Goal: Task Accomplishment & Management: Complete application form

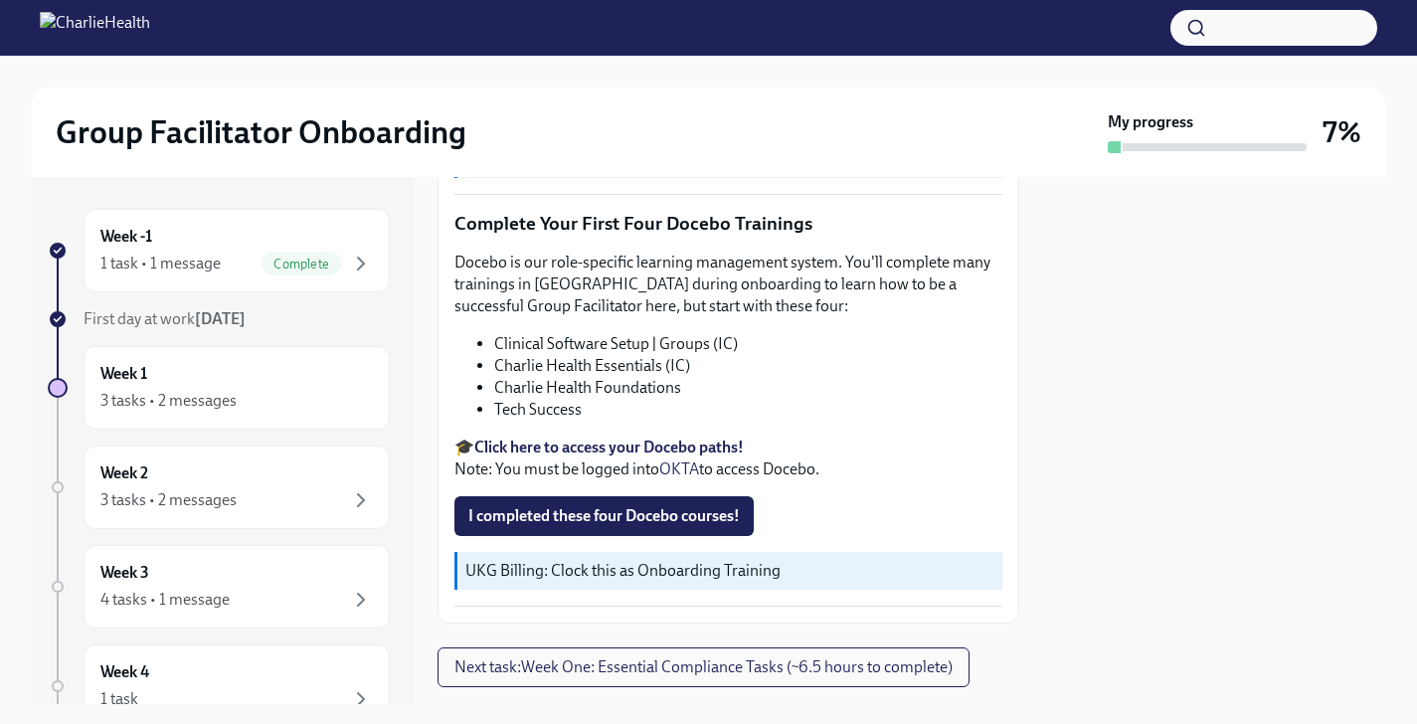
scroll to position [2588, 0]
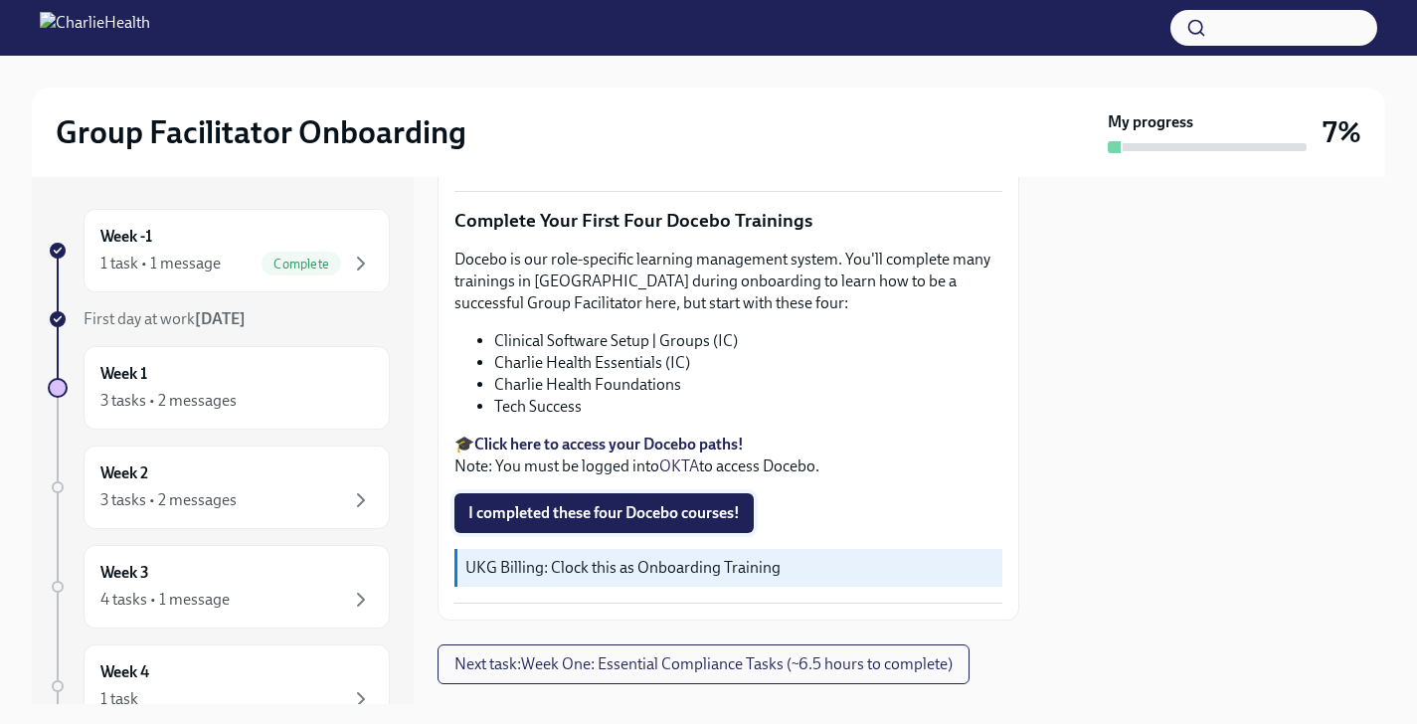
click at [594, 503] on span "I completed these four Docebo courses!" at bounding box center [604, 513] width 272 height 20
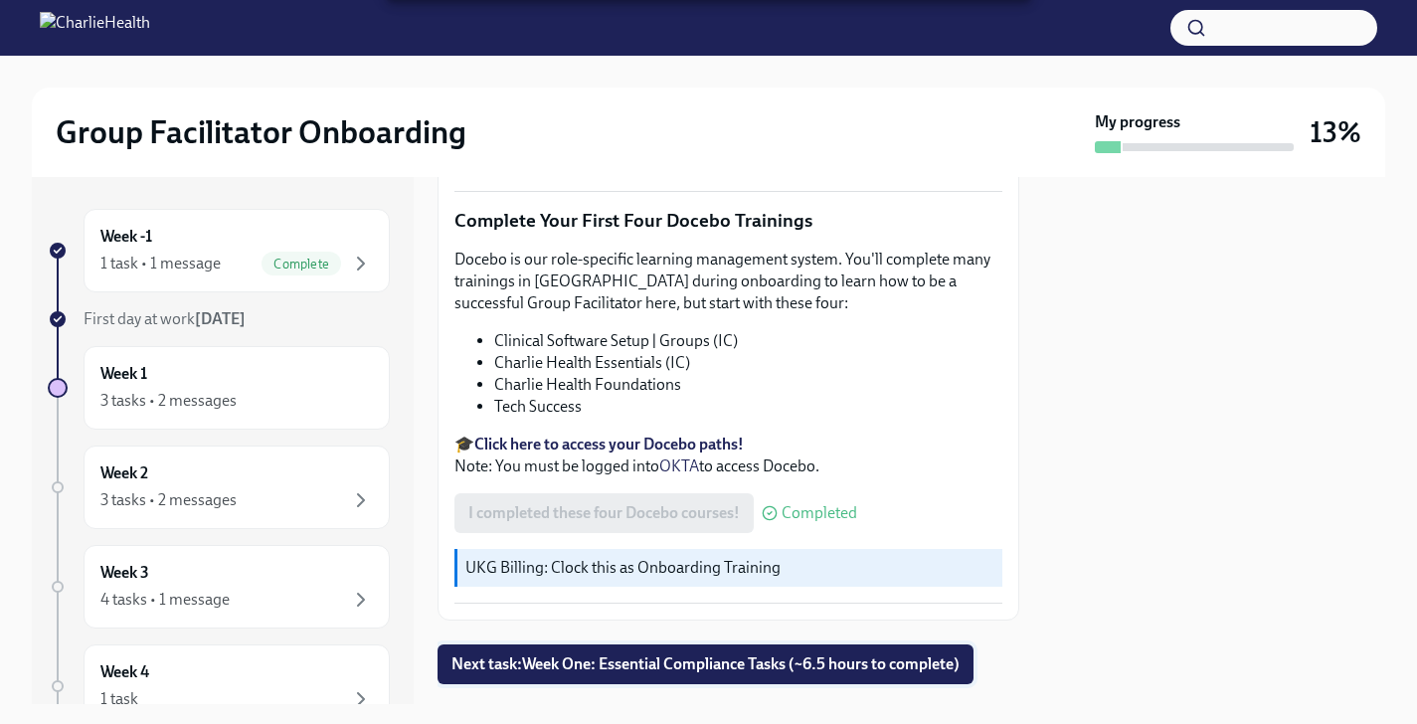
click at [628, 654] on span "Next task : Week One: Essential Compliance Tasks (~6.5 hours to complete)" at bounding box center [706, 664] width 508 height 20
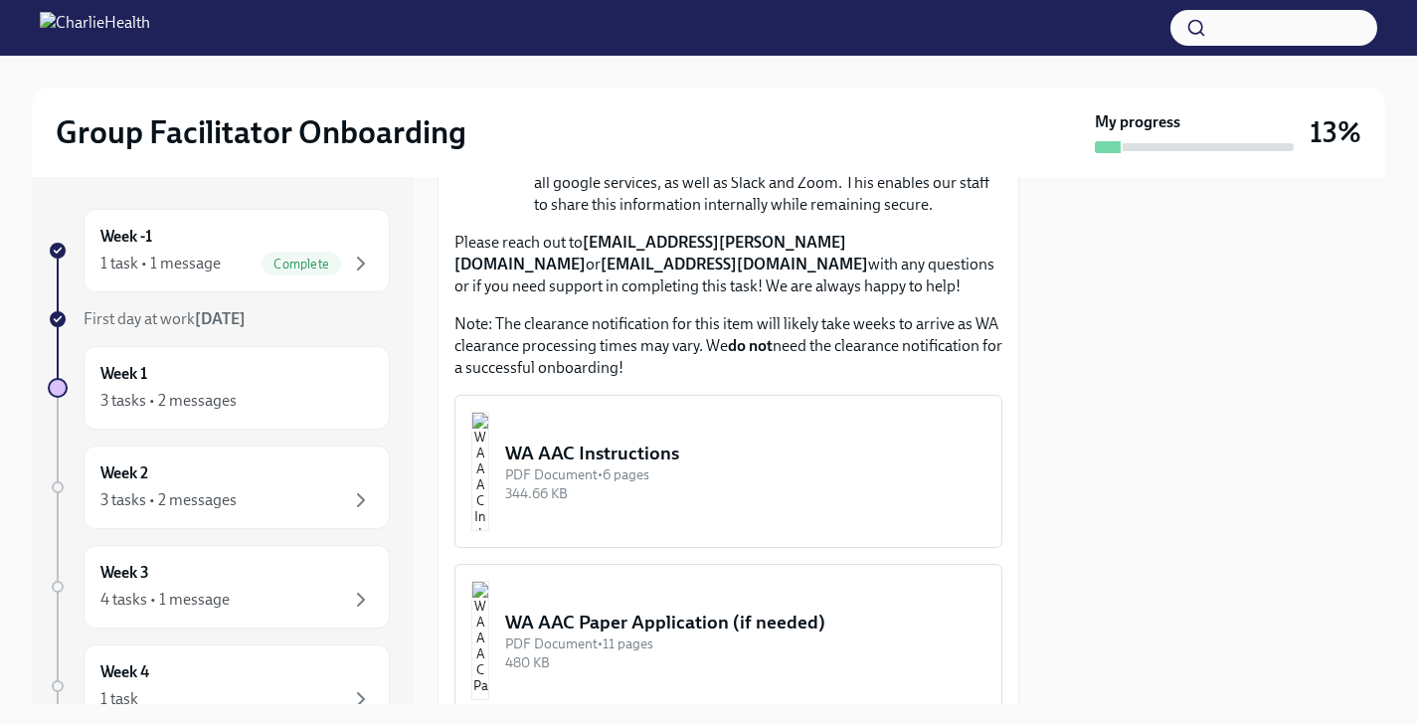
scroll to position [1648, 0]
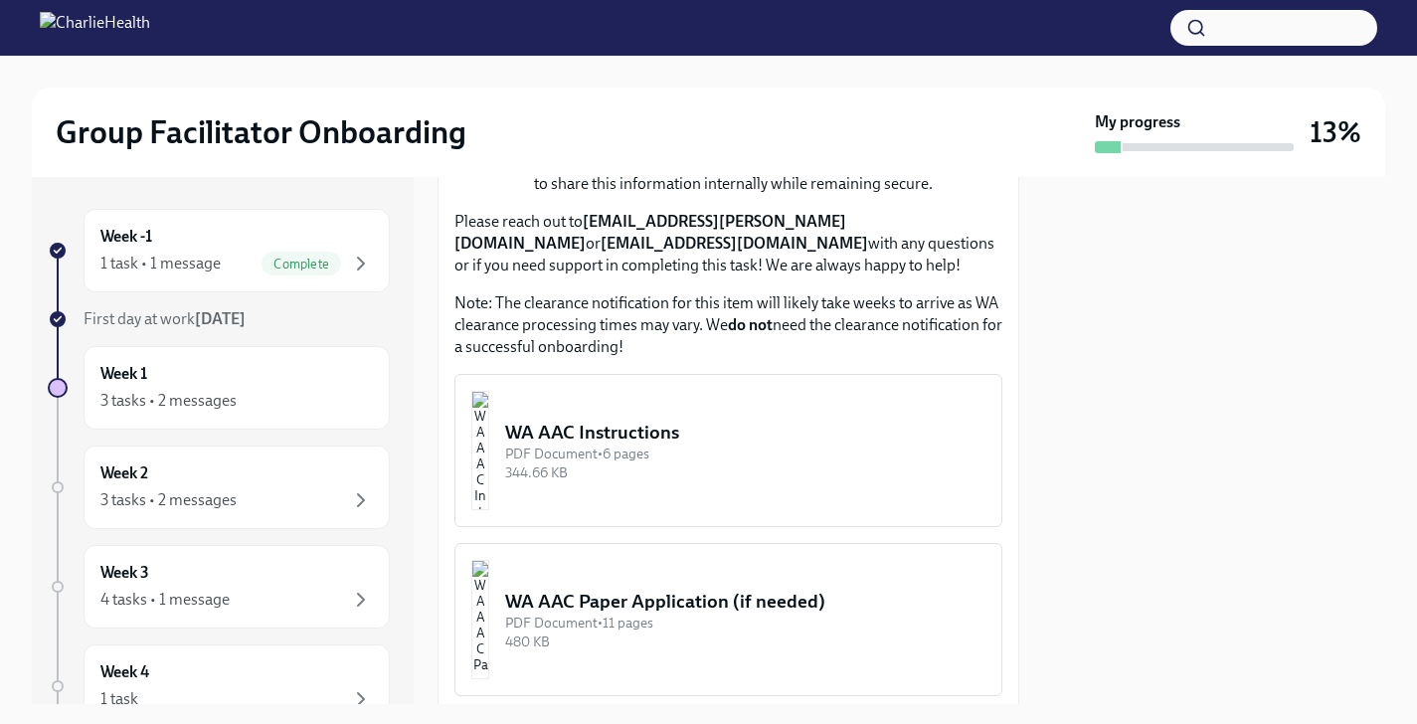
click at [585, 424] on div "WA AAC Instructions" at bounding box center [745, 433] width 480 height 26
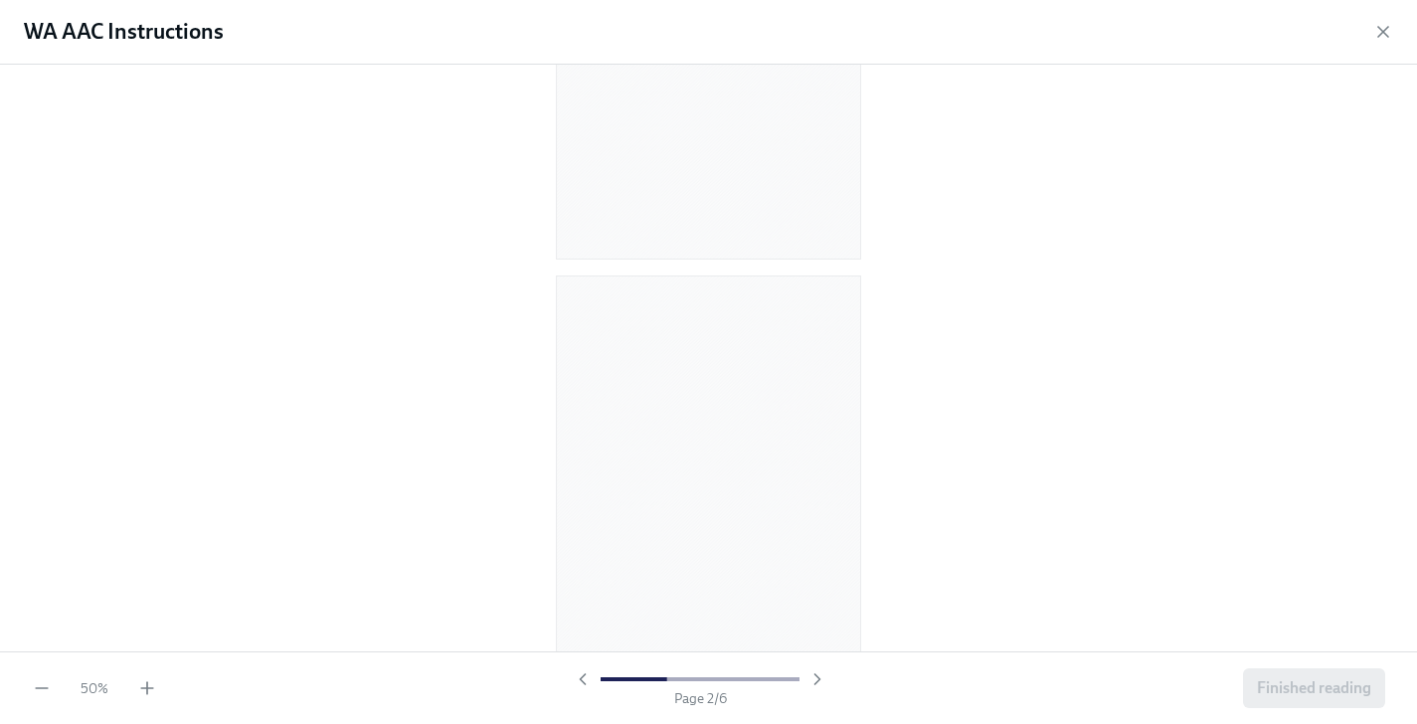
scroll to position [129, 0]
click at [138, 684] on icon "button" at bounding box center [147, 688] width 20 height 20
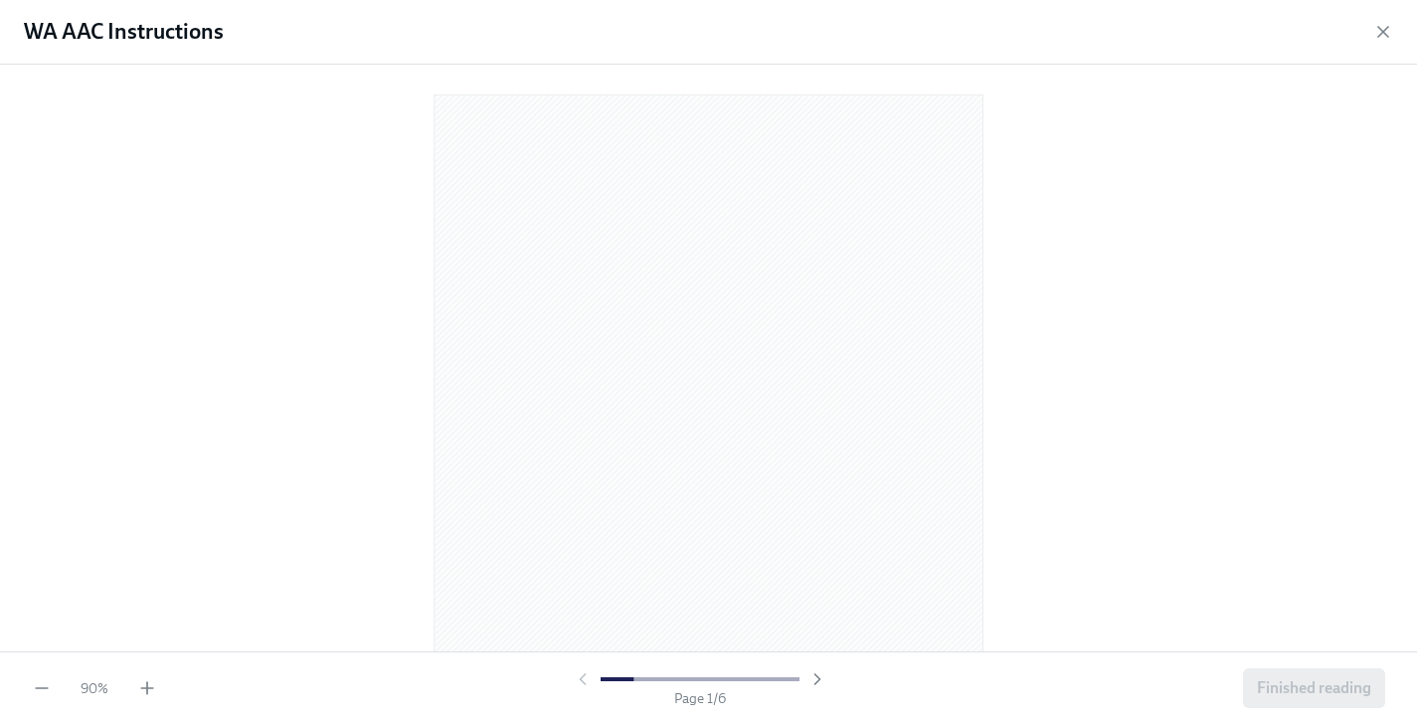
scroll to position [3, 0]
click at [156, 685] on icon "button" at bounding box center [147, 688] width 20 height 20
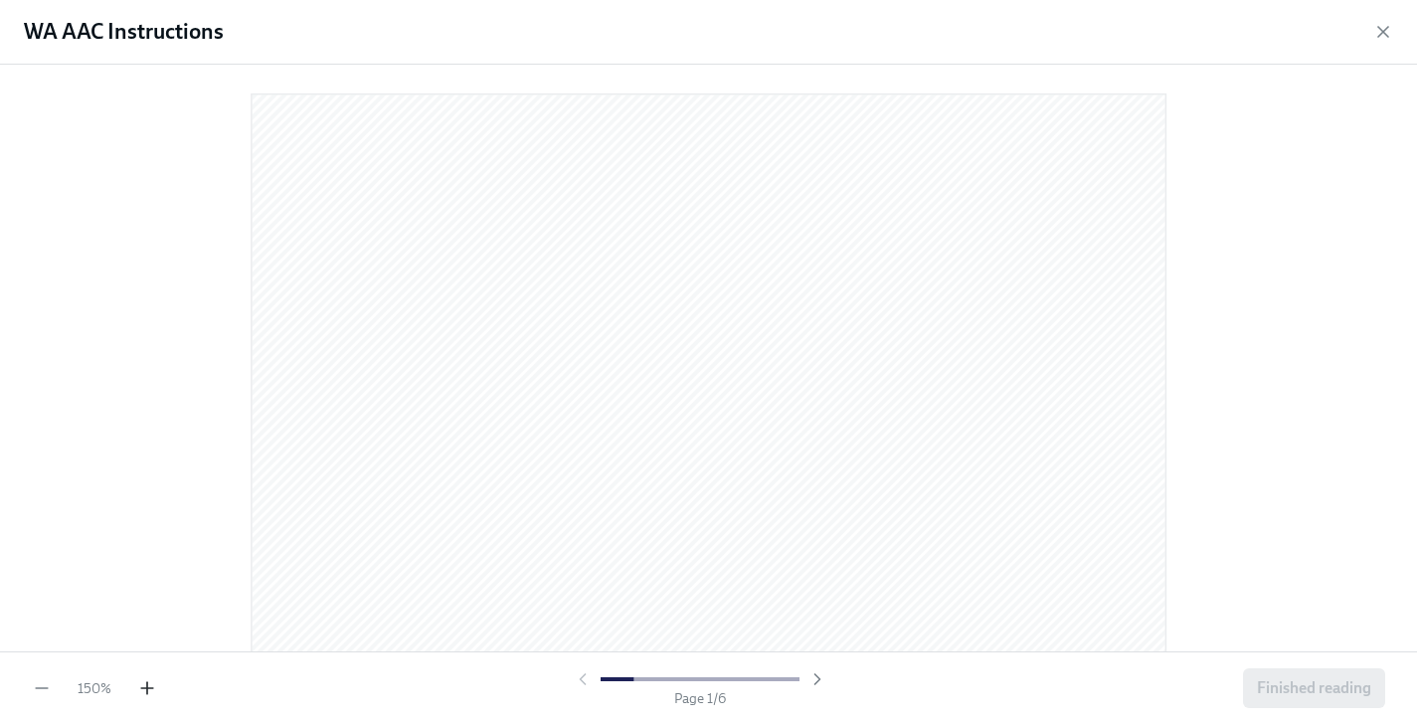
click at [156, 685] on icon "button" at bounding box center [147, 688] width 20 height 20
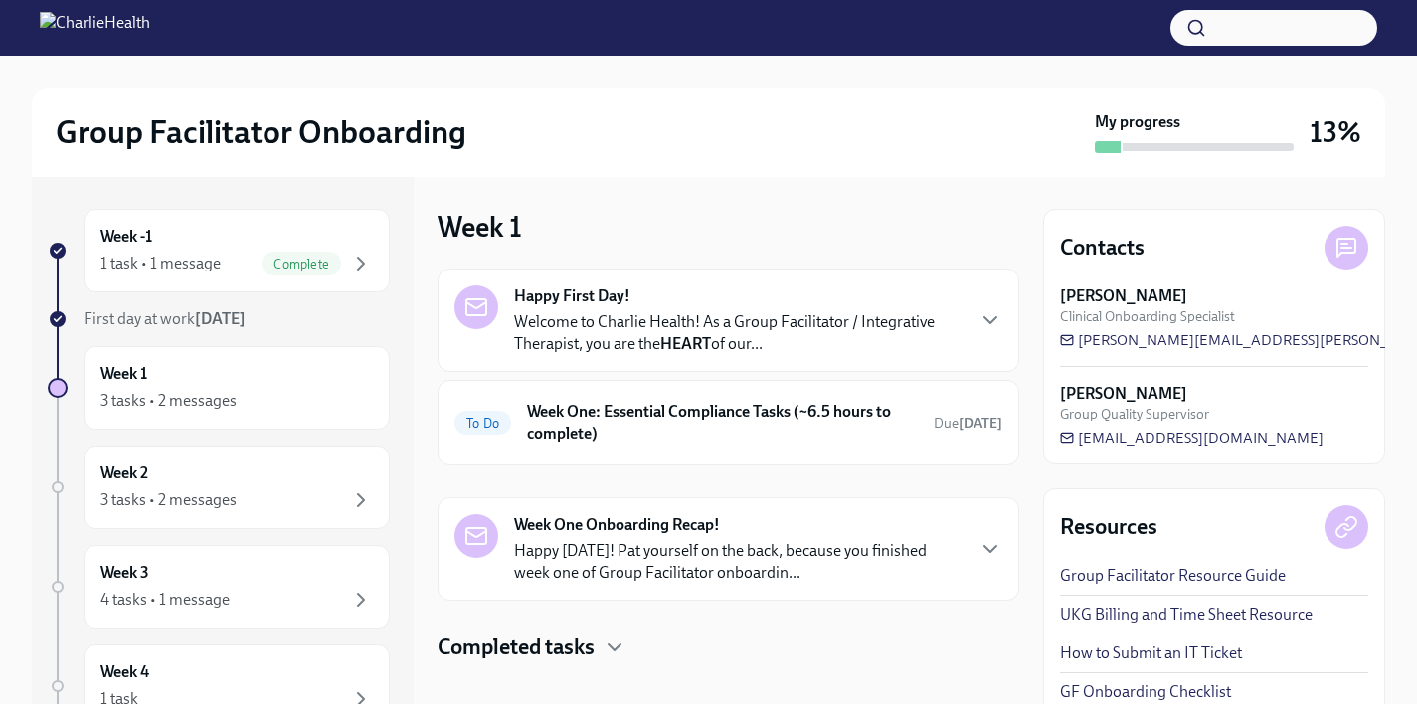
scroll to position [22, 0]
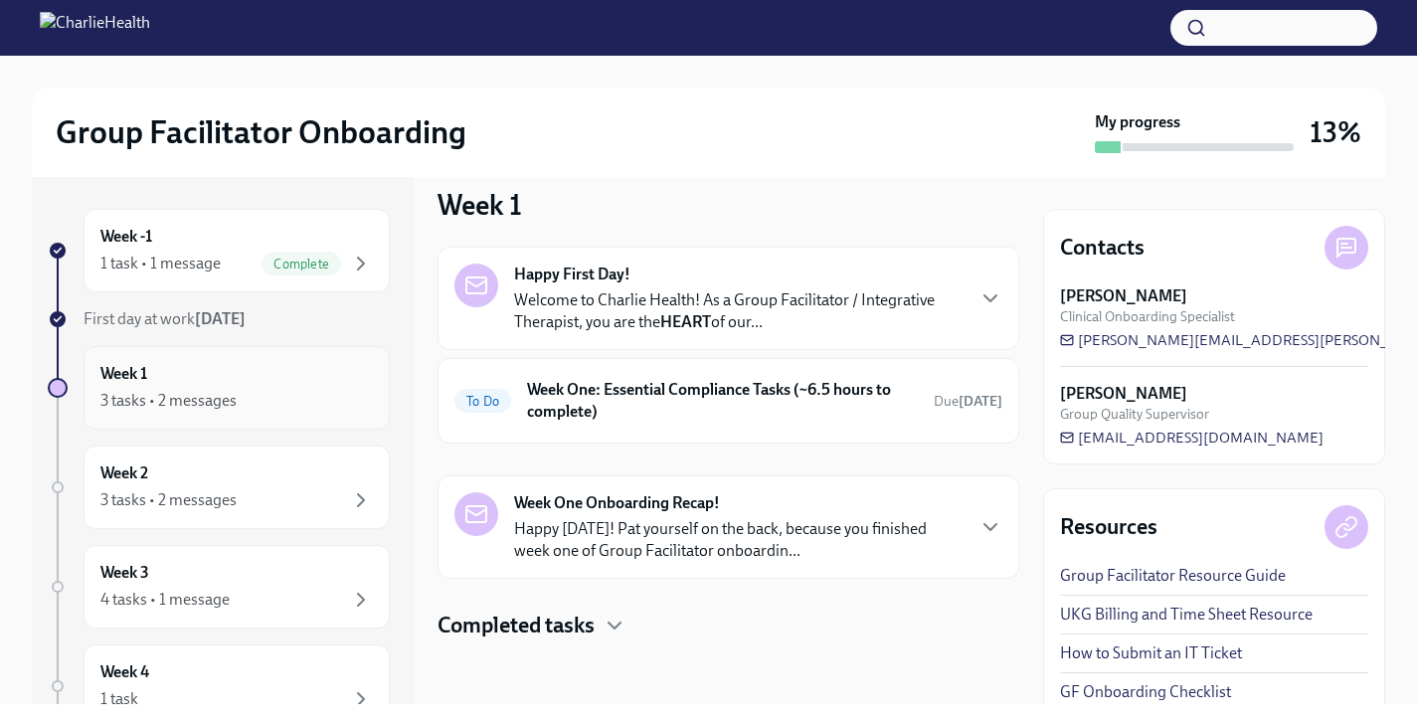
click at [296, 380] on div "Week 1 3 tasks • 2 messages" at bounding box center [236, 388] width 273 height 50
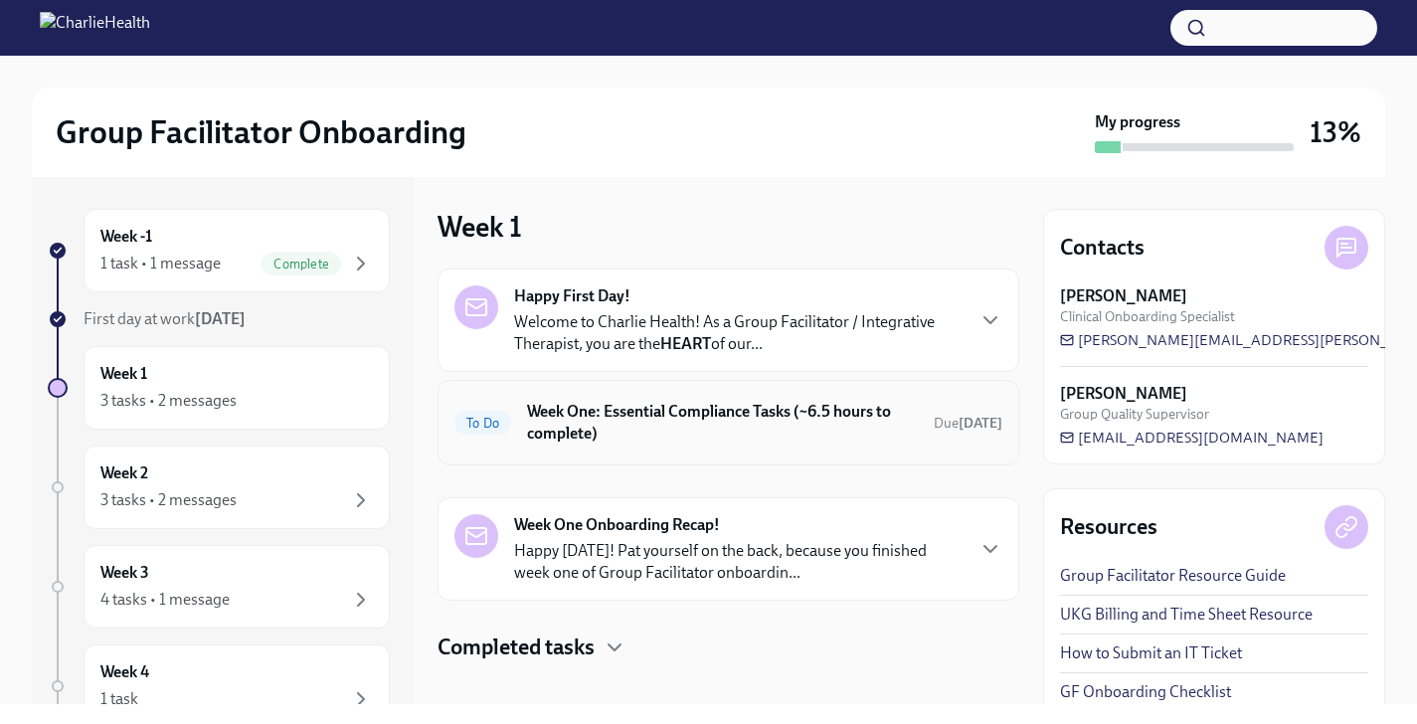
scroll to position [22, 0]
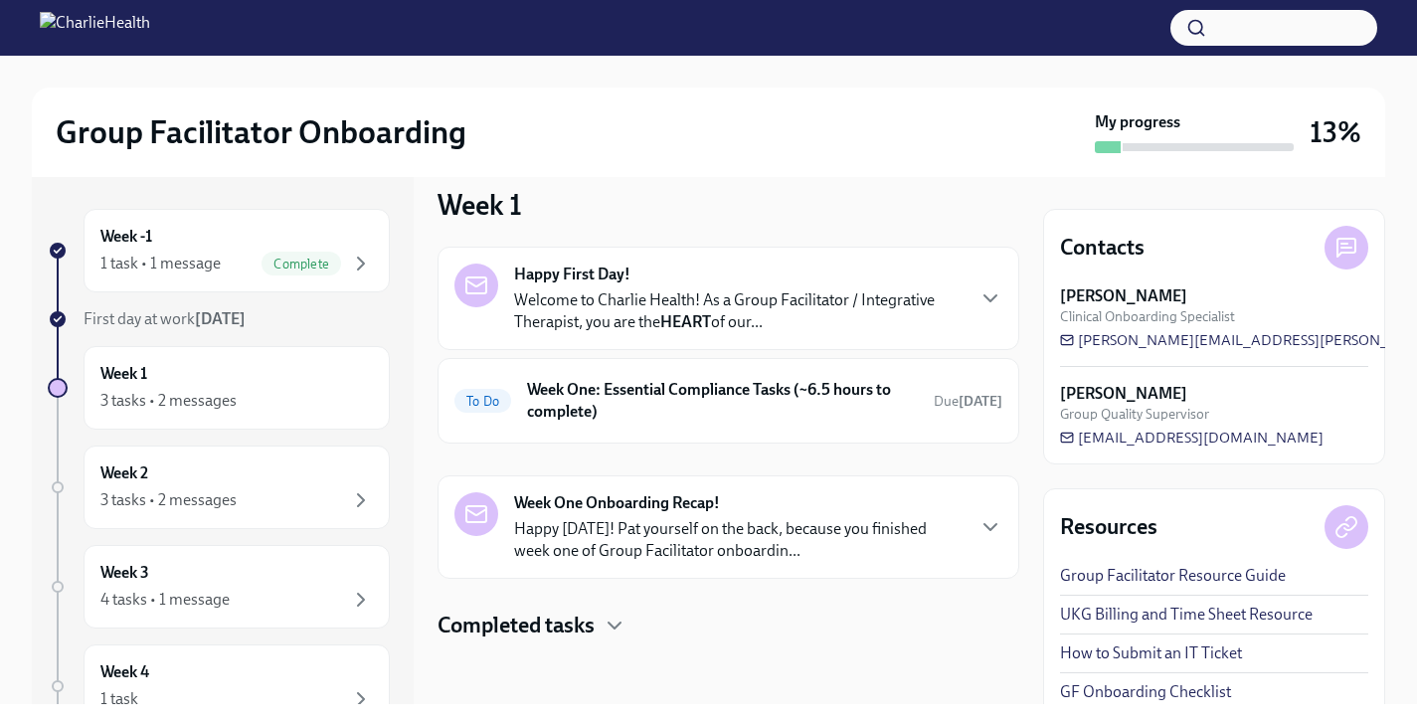
click at [513, 632] on h4 "Completed tasks" at bounding box center [516, 626] width 157 height 30
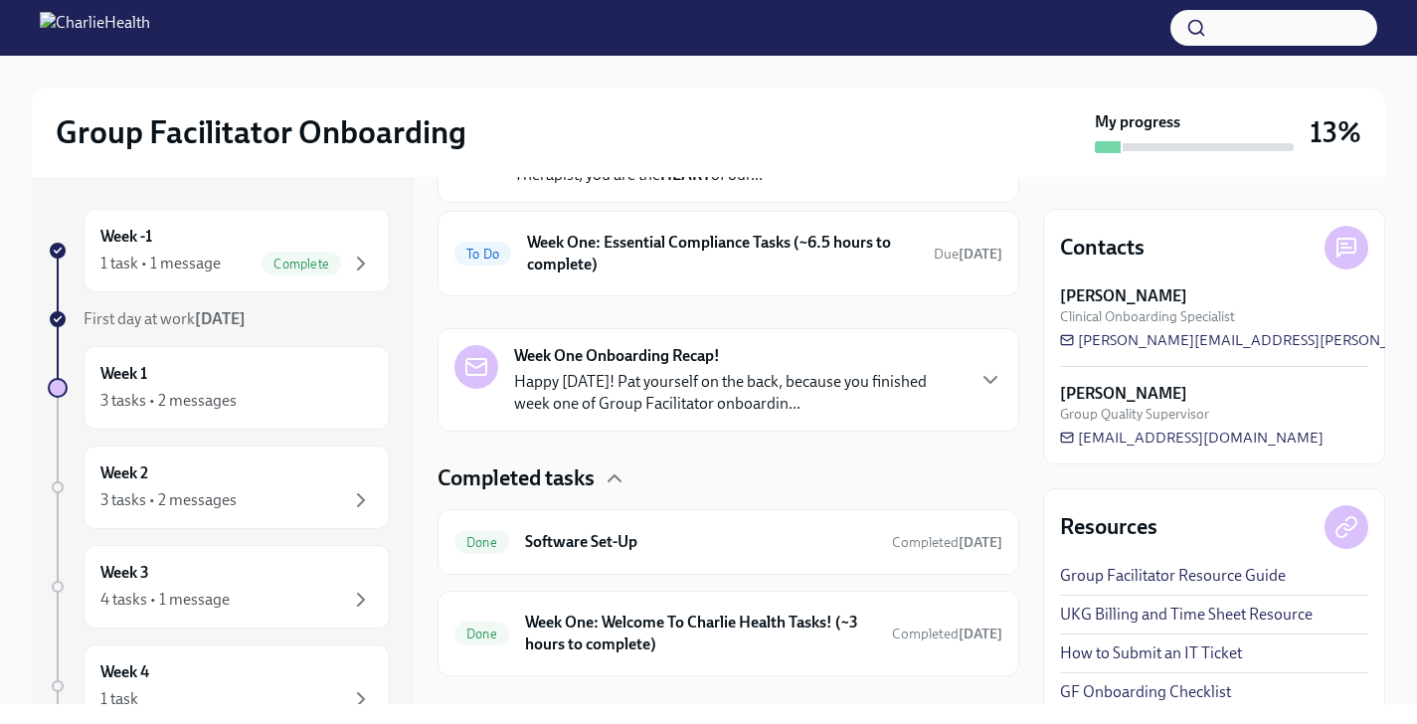
scroll to position [205, 0]
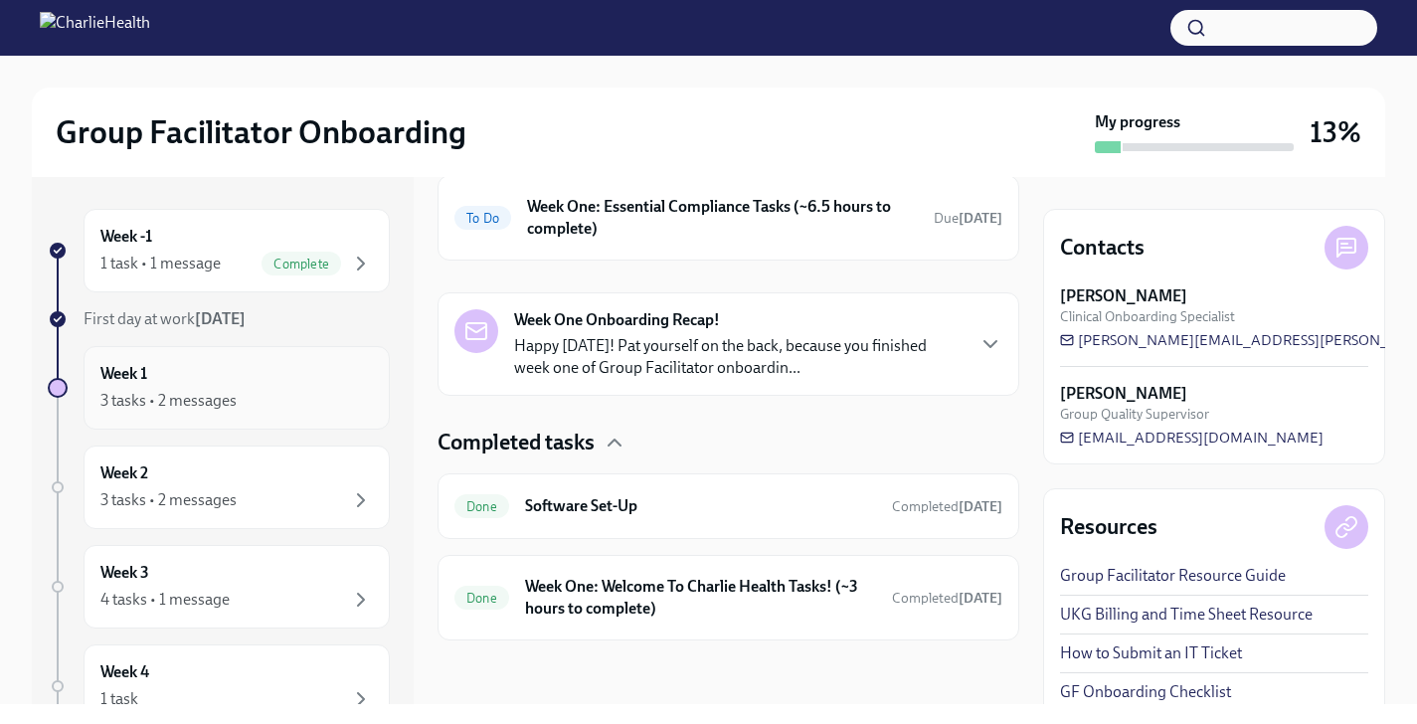
click at [279, 386] on div "Week 1 3 tasks • 2 messages" at bounding box center [236, 388] width 273 height 50
click at [980, 355] on icon "button" at bounding box center [991, 344] width 24 height 24
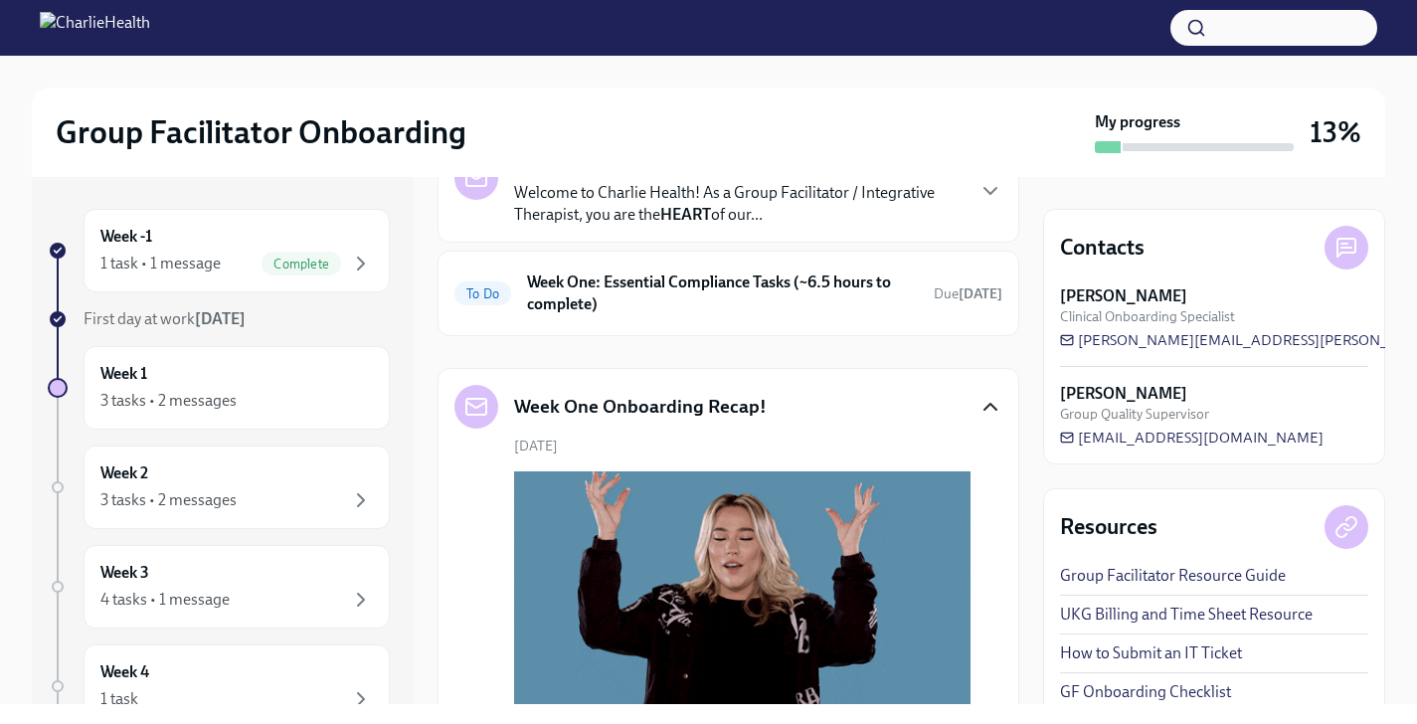
scroll to position [62, 0]
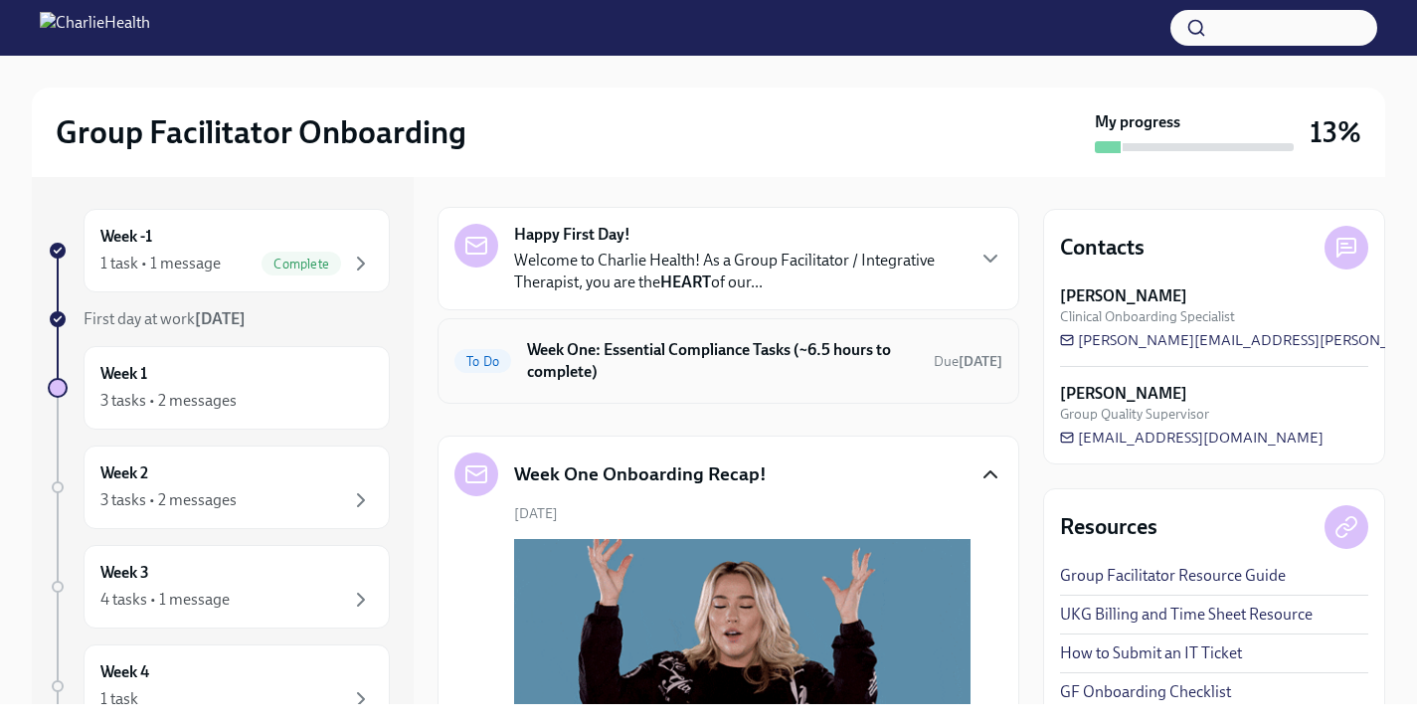
click at [906, 364] on h6 "Week One: Essential Compliance Tasks (~6.5 hours to complete)" at bounding box center [722, 361] width 391 height 44
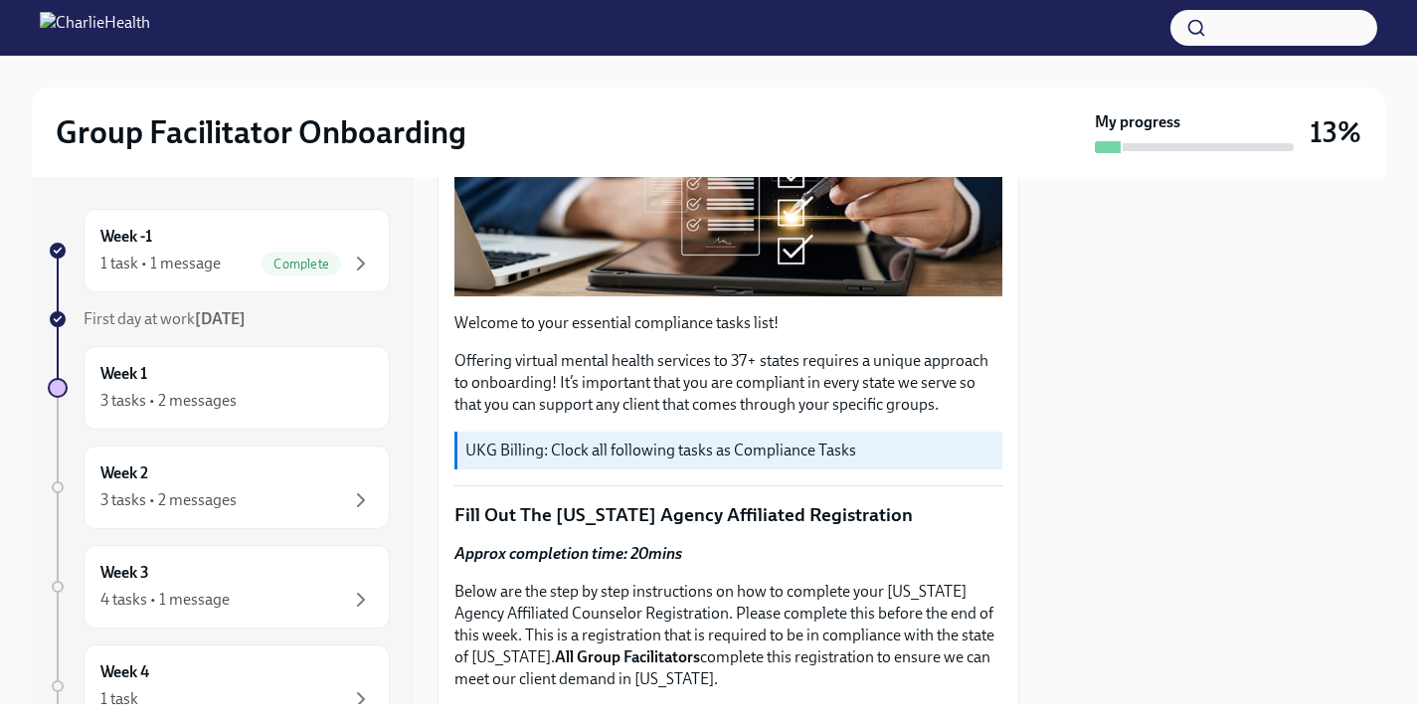
scroll to position [432, 0]
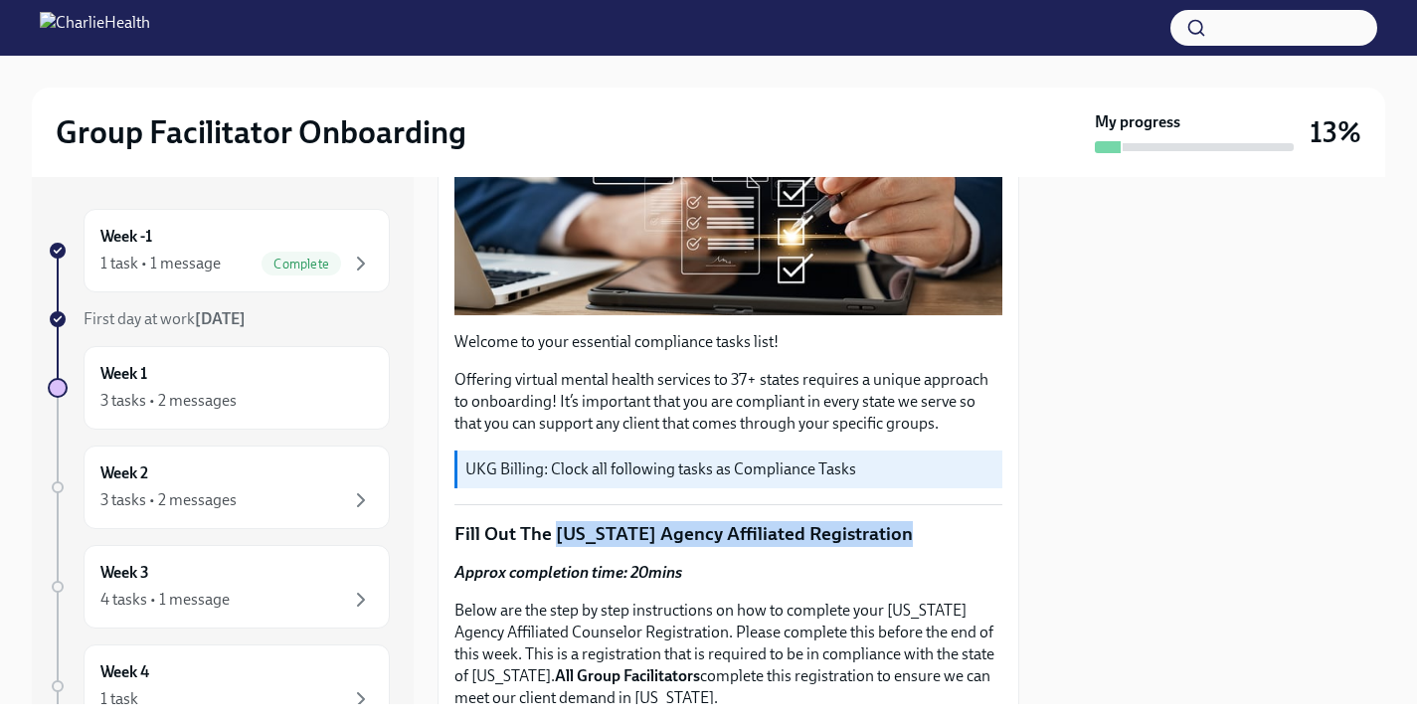
drag, startPoint x: 551, startPoint y: 534, endPoint x: 909, endPoint y: 533, distance: 358.1
click at [909, 533] on p "Fill Out The [US_STATE] Agency Affiliated Registration" at bounding box center [729, 534] width 548 height 26
copy p "Washington Agency Affiliated Registration"
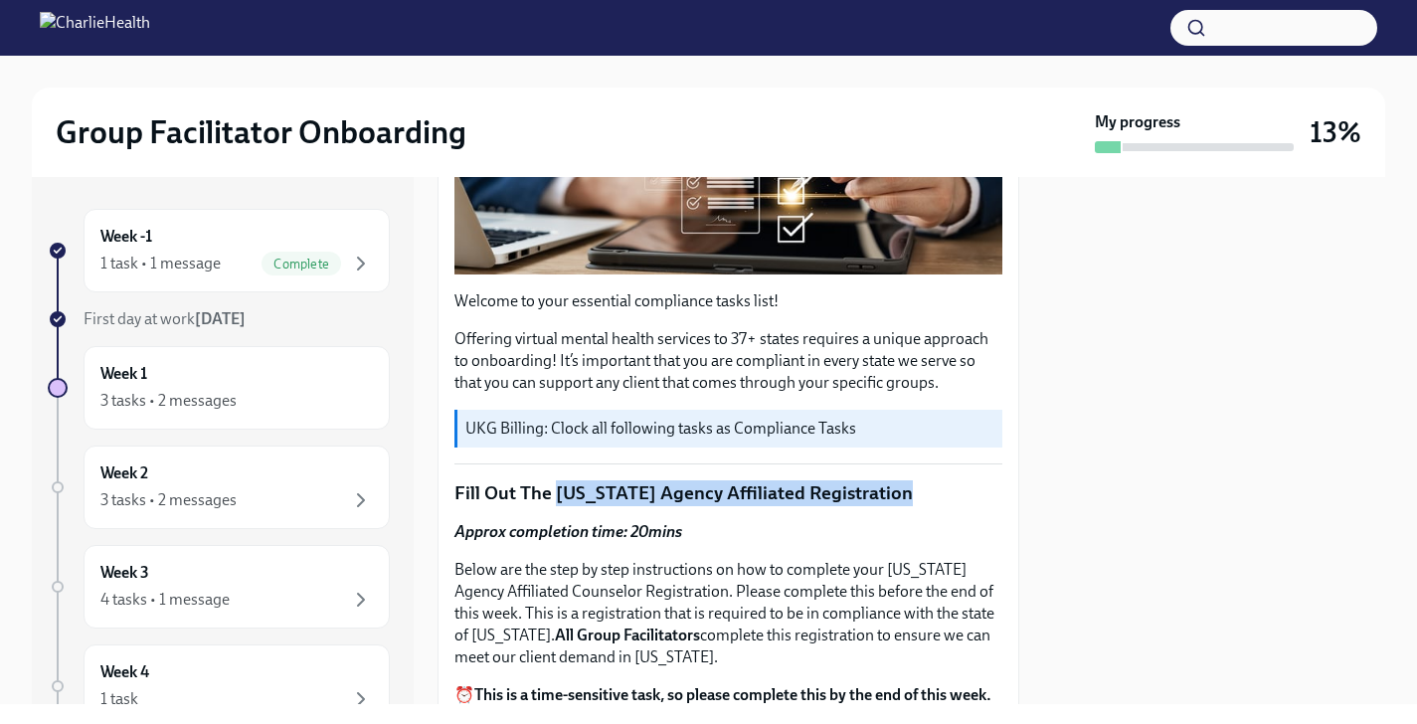
scroll to position [534, 0]
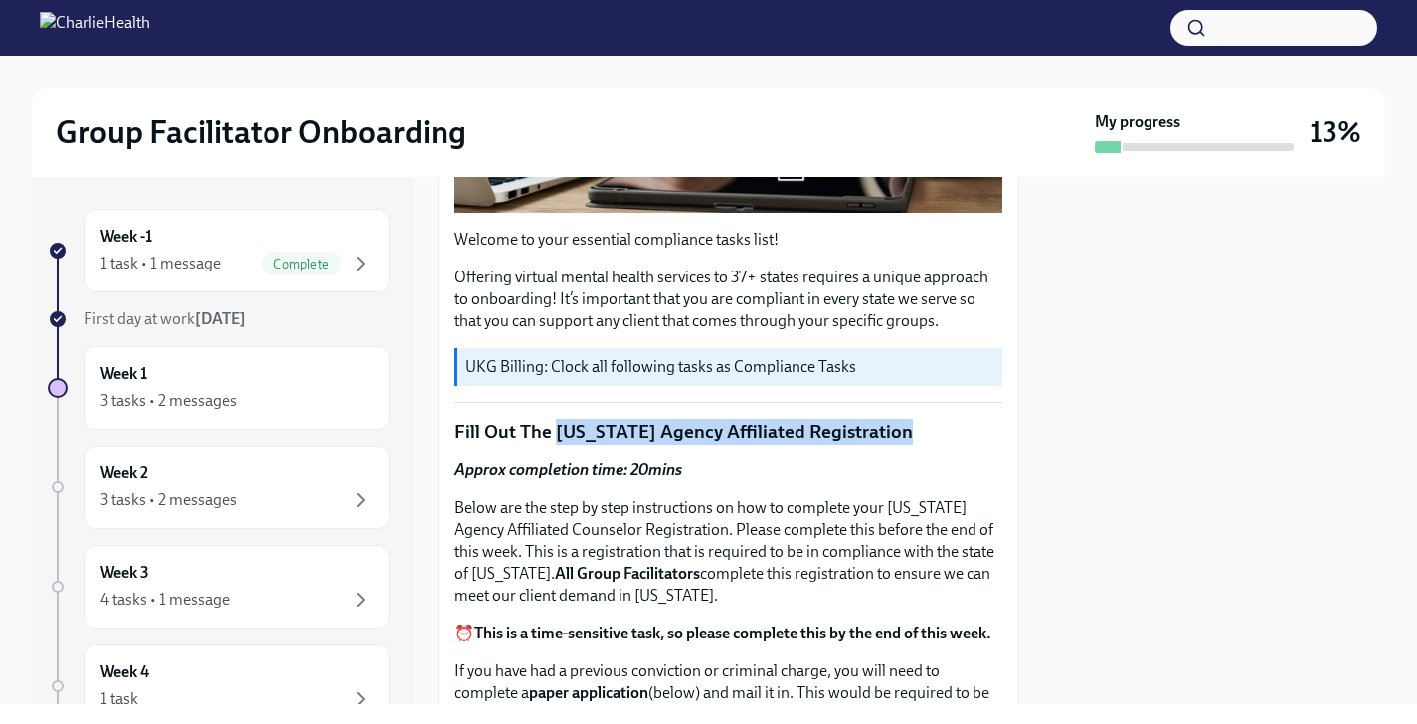
copy p "Washington Agency Affiliated Registration"
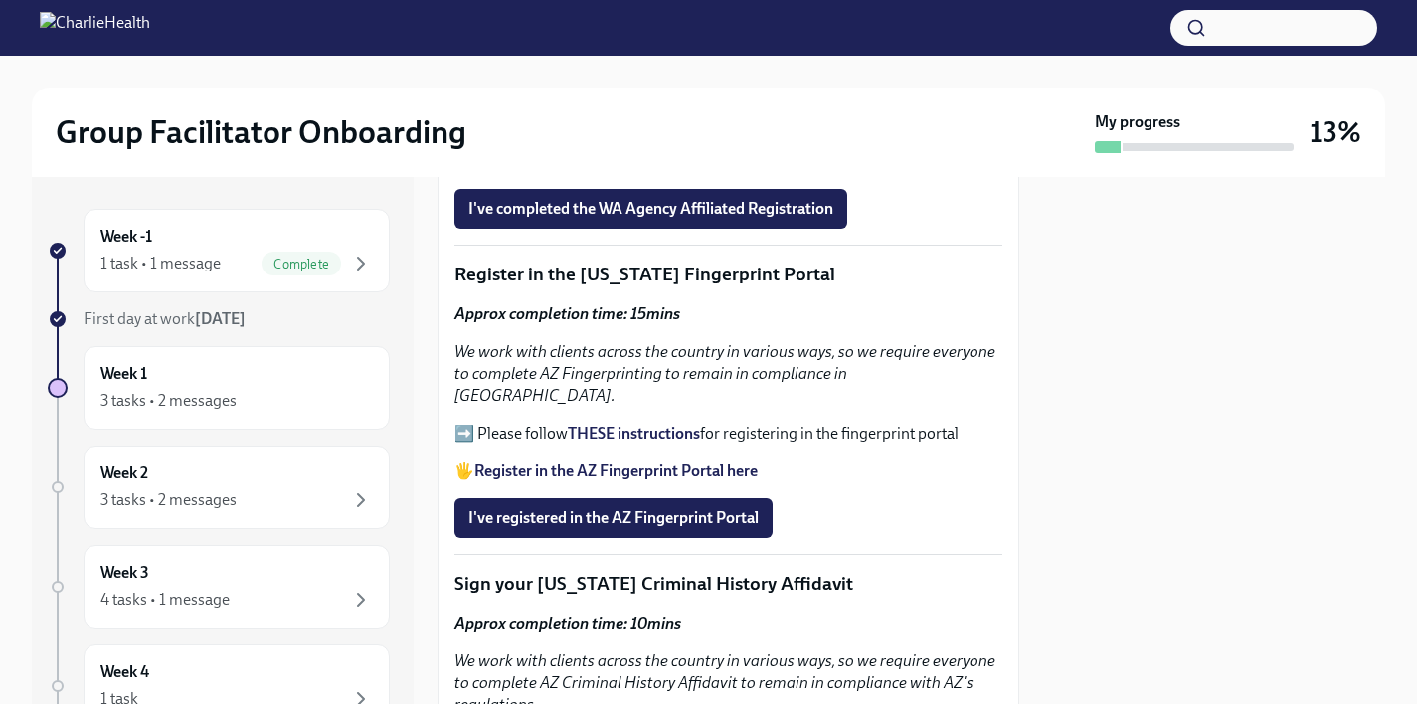
scroll to position [2240, 0]
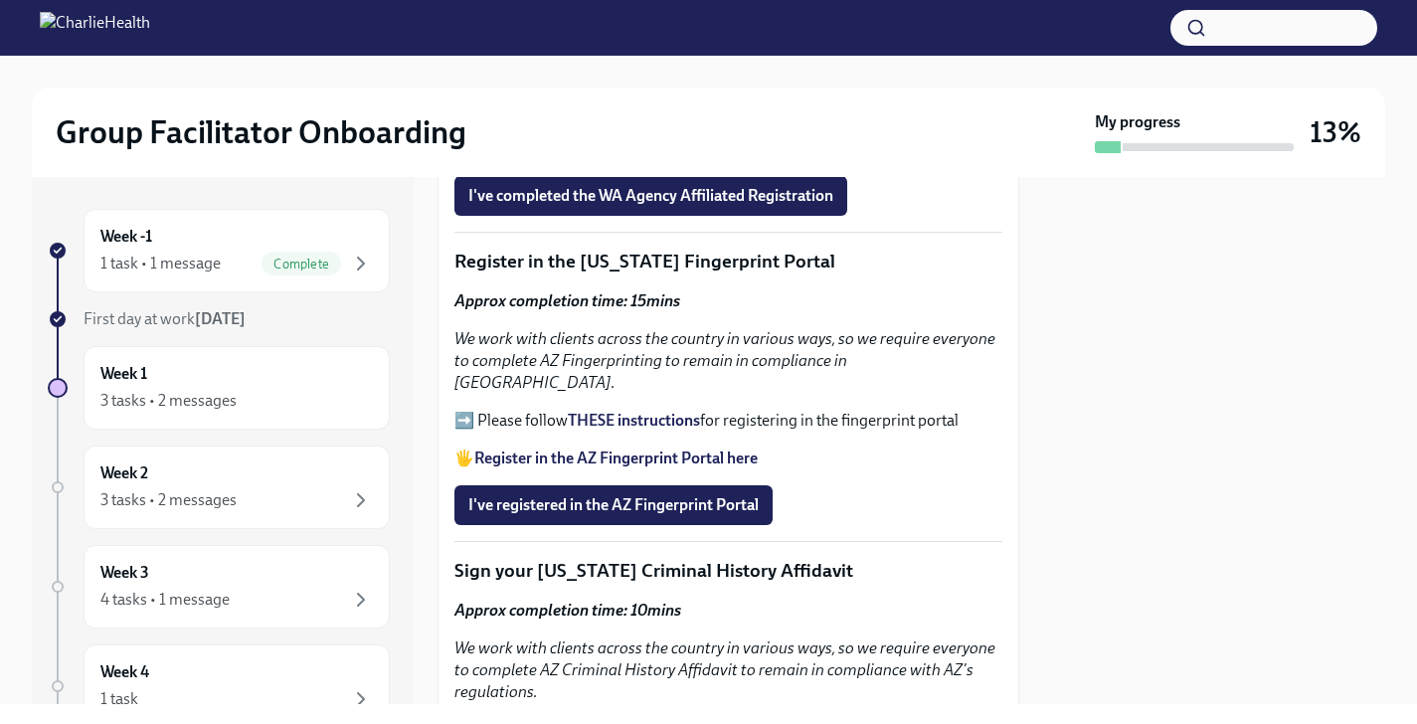
click at [616, 411] on strong "THESE instructions" at bounding box center [634, 420] width 132 height 19
click at [624, 495] on span "I've registered in the AZ Fingerprint Portal" at bounding box center [613, 505] width 290 height 20
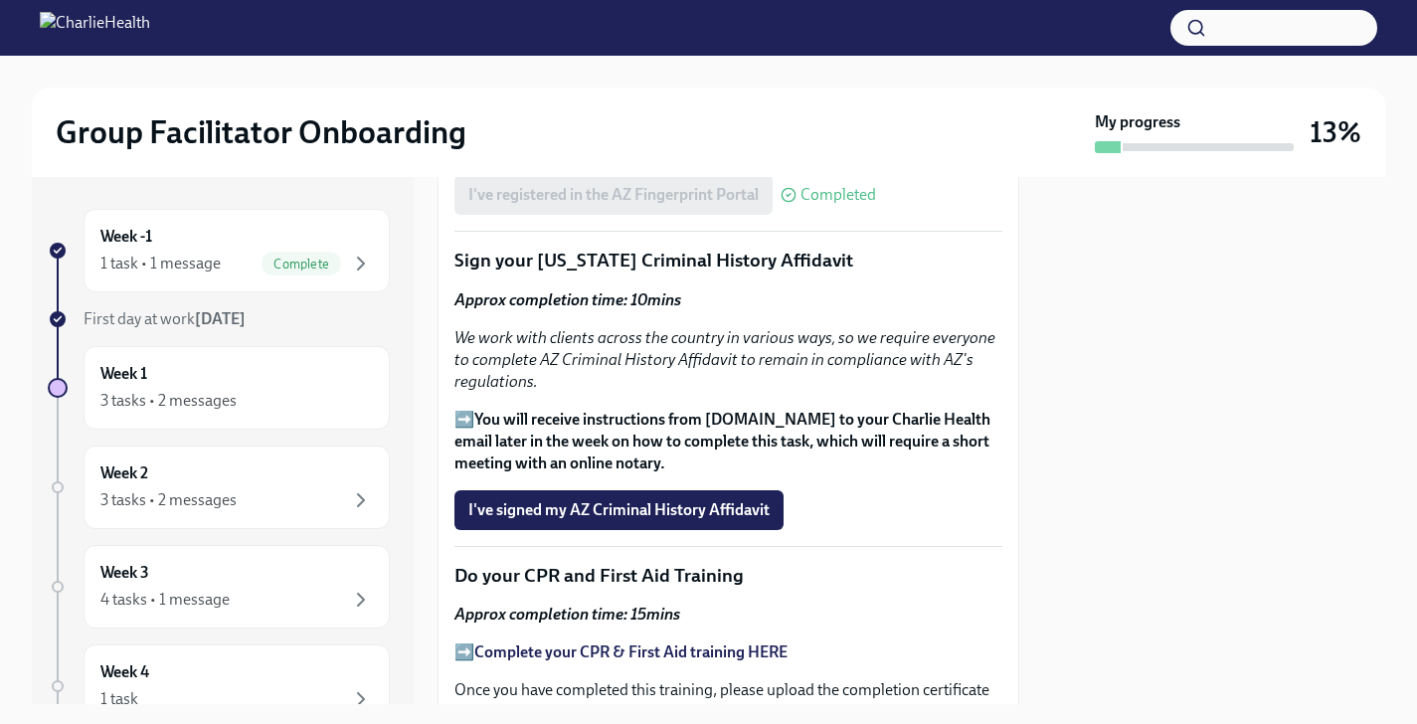
scroll to position [2555, 0]
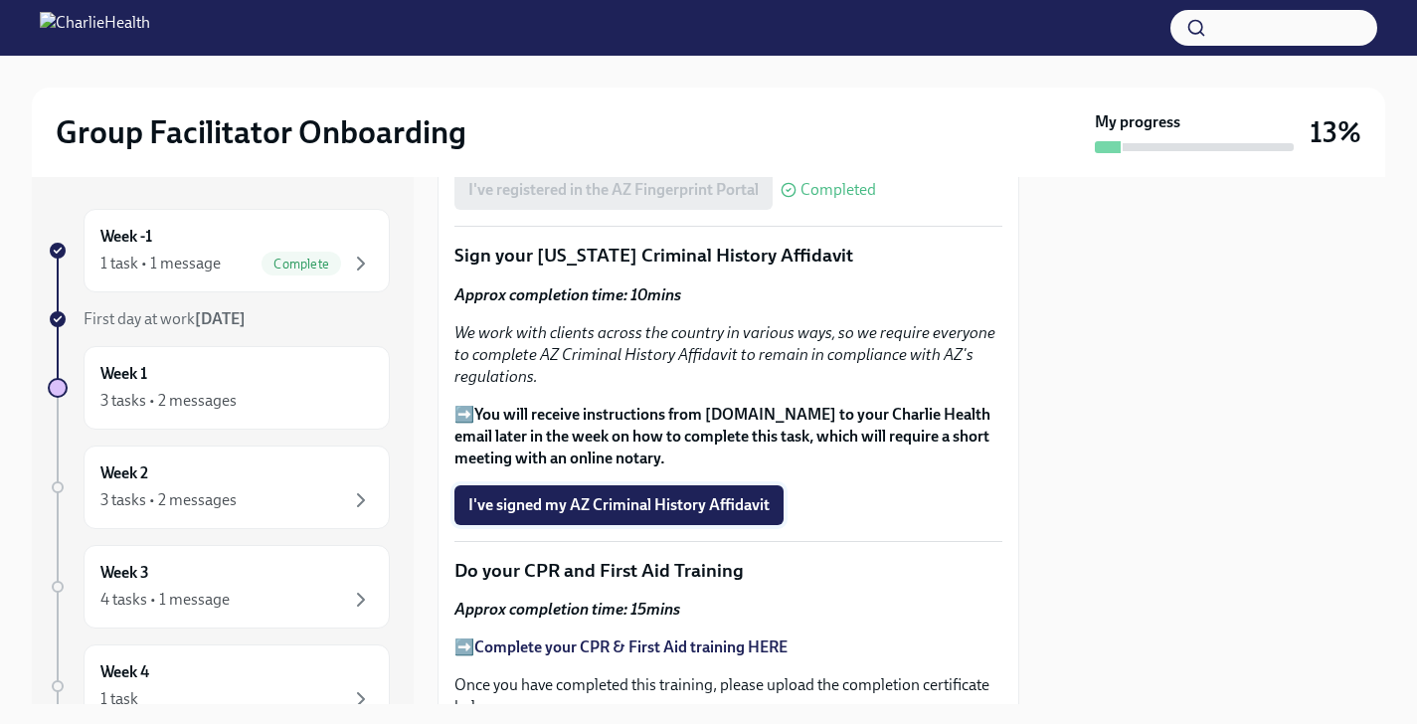
click at [644, 495] on span "I've signed my AZ Criminal History Affidavit" at bounding box center [618, 505] width 301 height 20
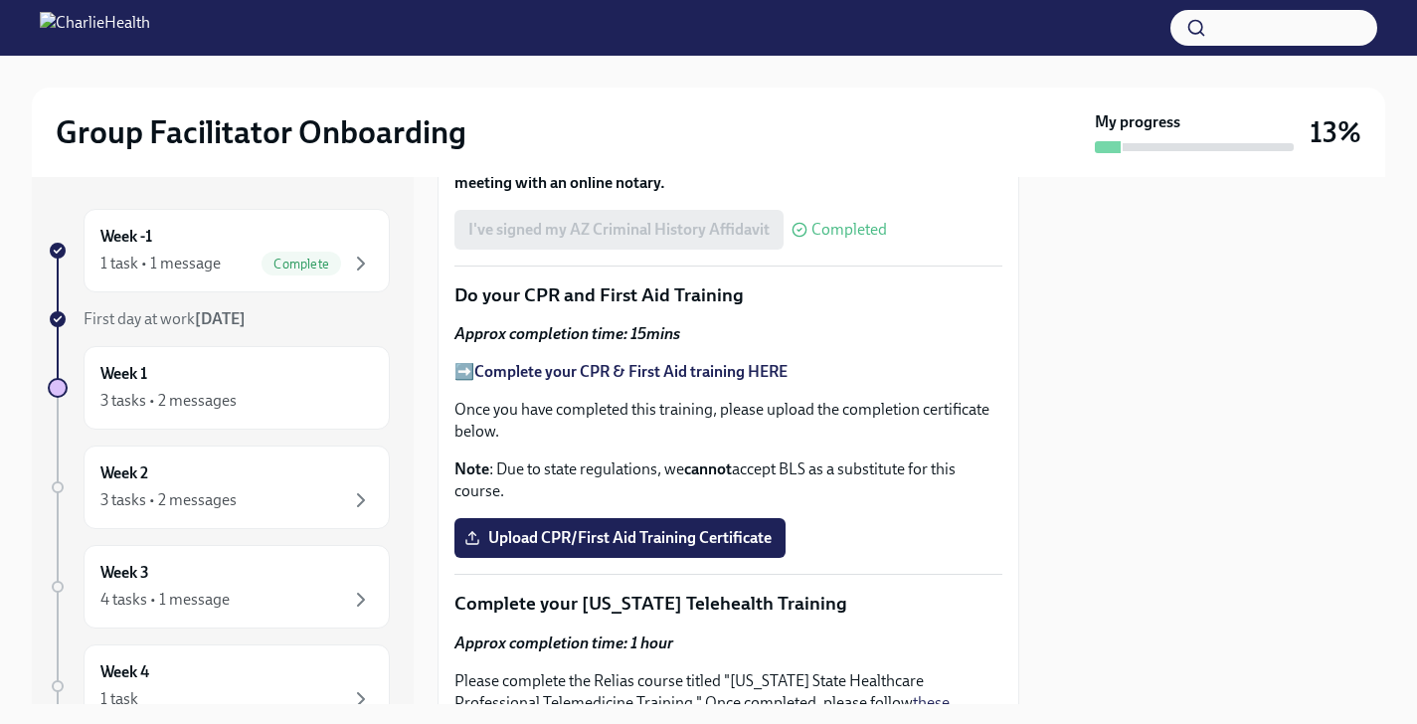
scroll to position [2842, 0]
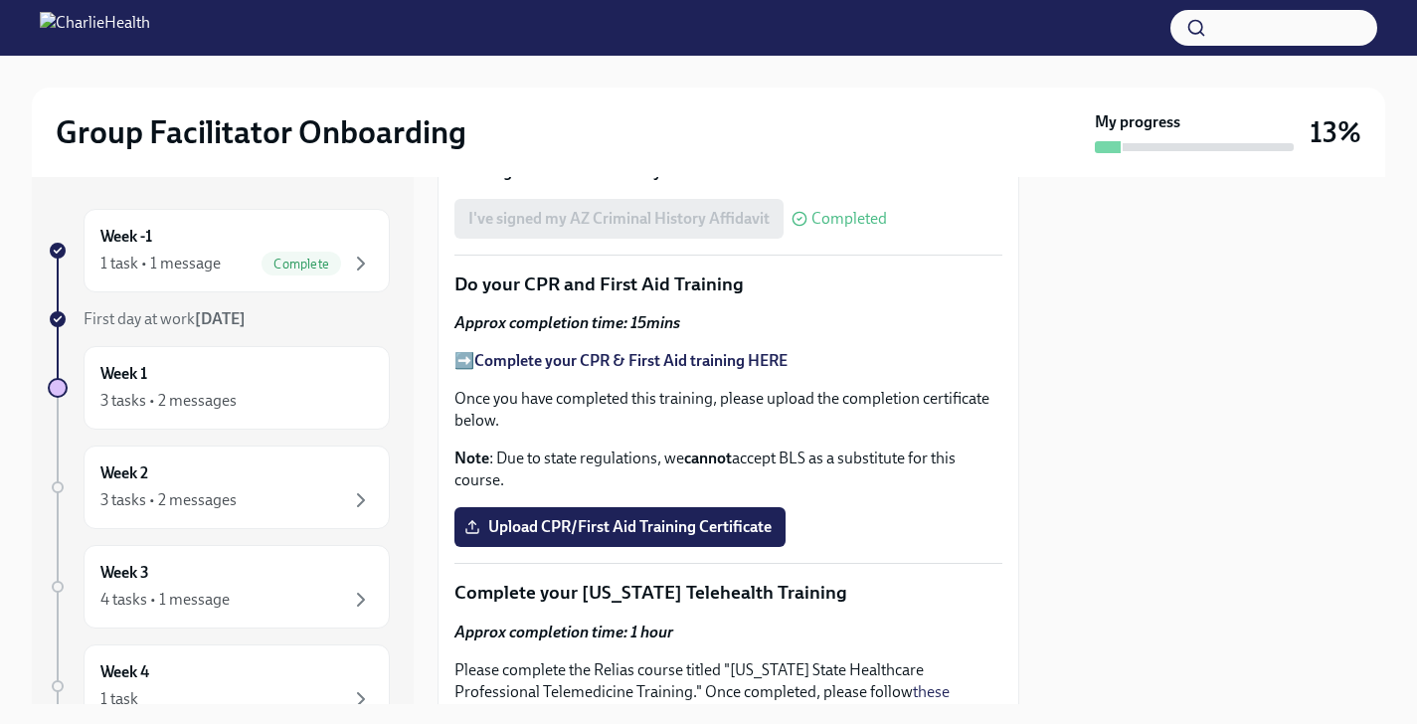
click at [651, 351] on strong "Complete your CPR & First Aid training HERE" at bounding box center [630, 360] width 313 height 19
click at [540, 517] on span "Upload CPR/First Aid Training Certificate" at bounding box center [619, 527] width 303 height 20
click at [0, 0] on input "Upload CPR/First Aid Training Certificate" at bounding box center [0, 0] width 0 height 0
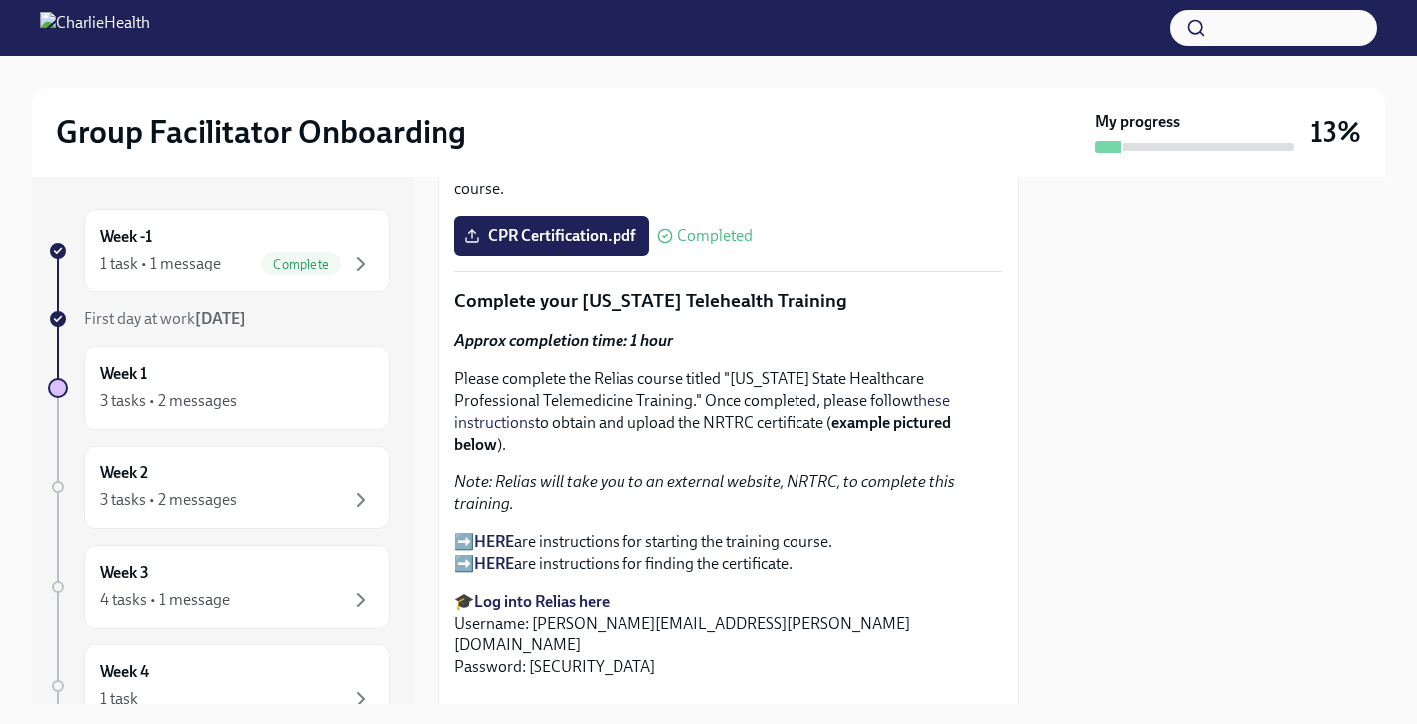
scroll to position [3152, 0]
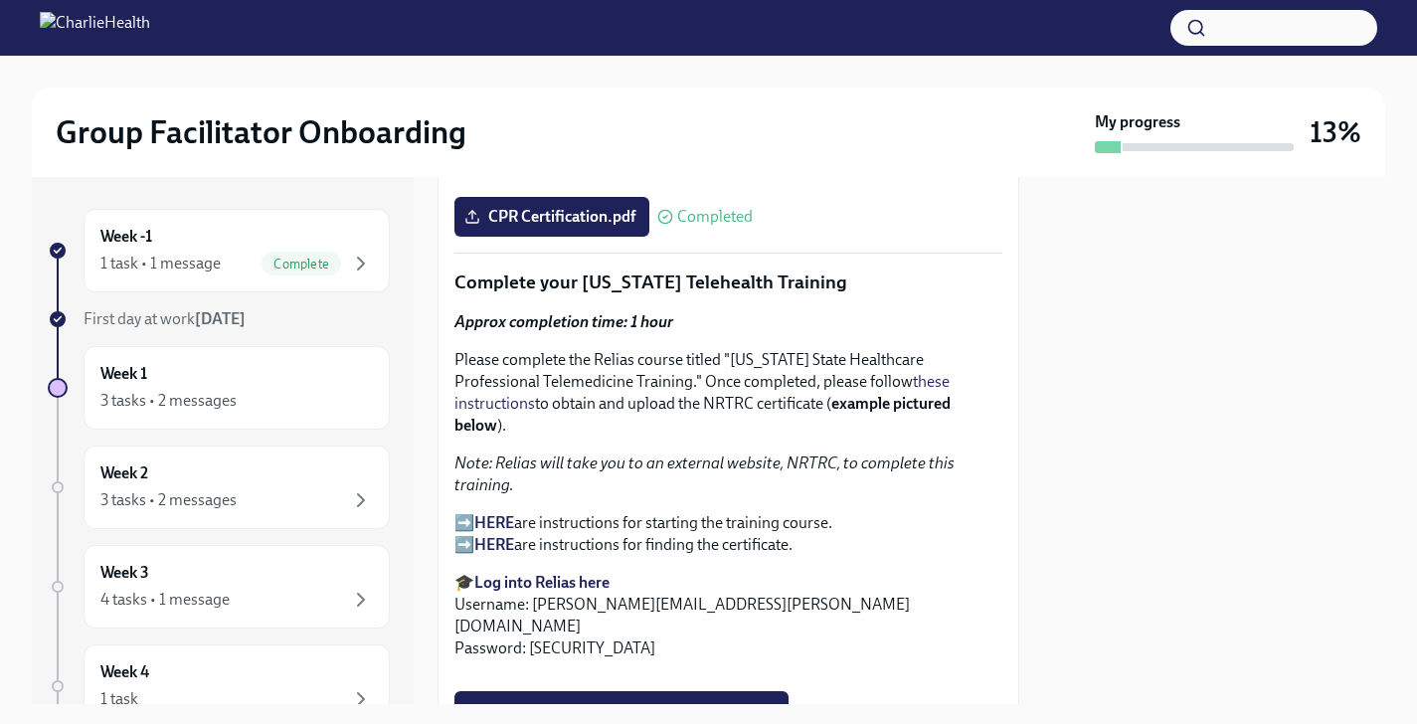
click at [486, 513] on strong "HERE" at bounding box center [494, 522] width 40 height 19
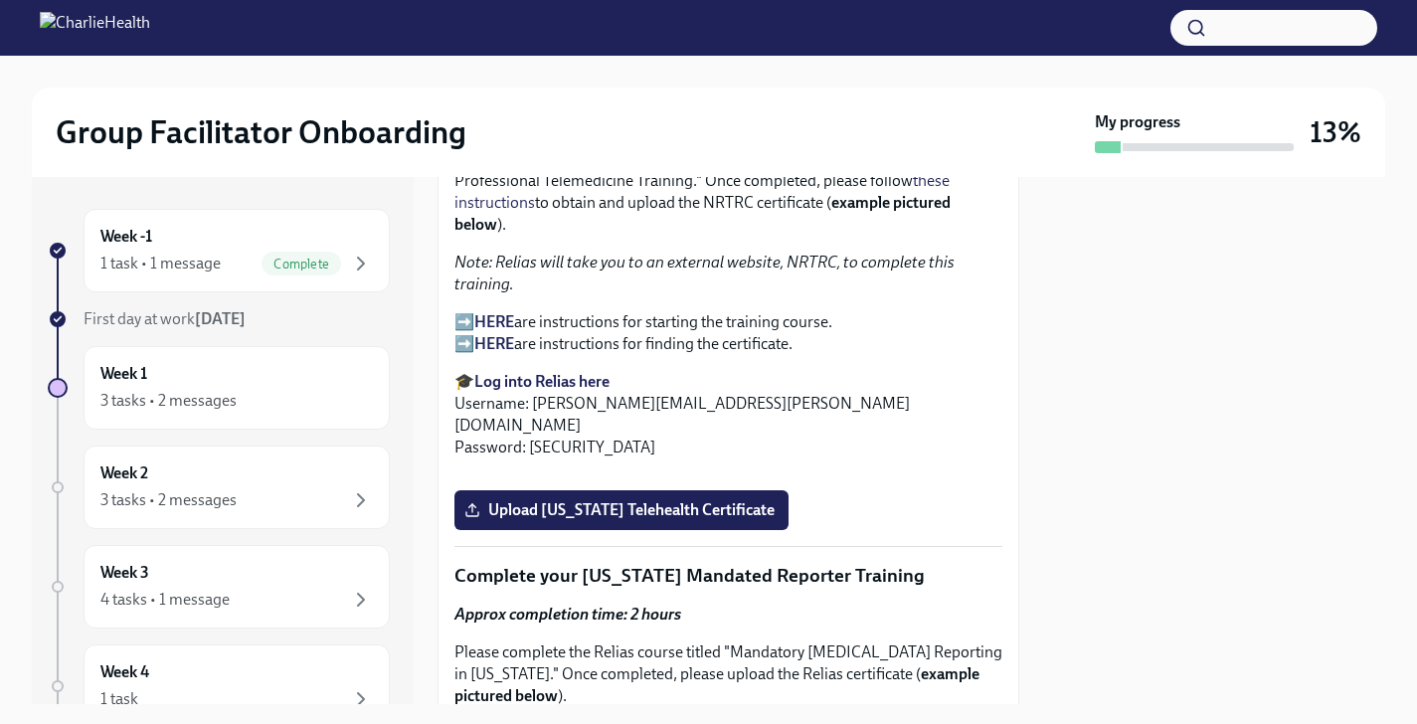
scroll to position [3373, 0]
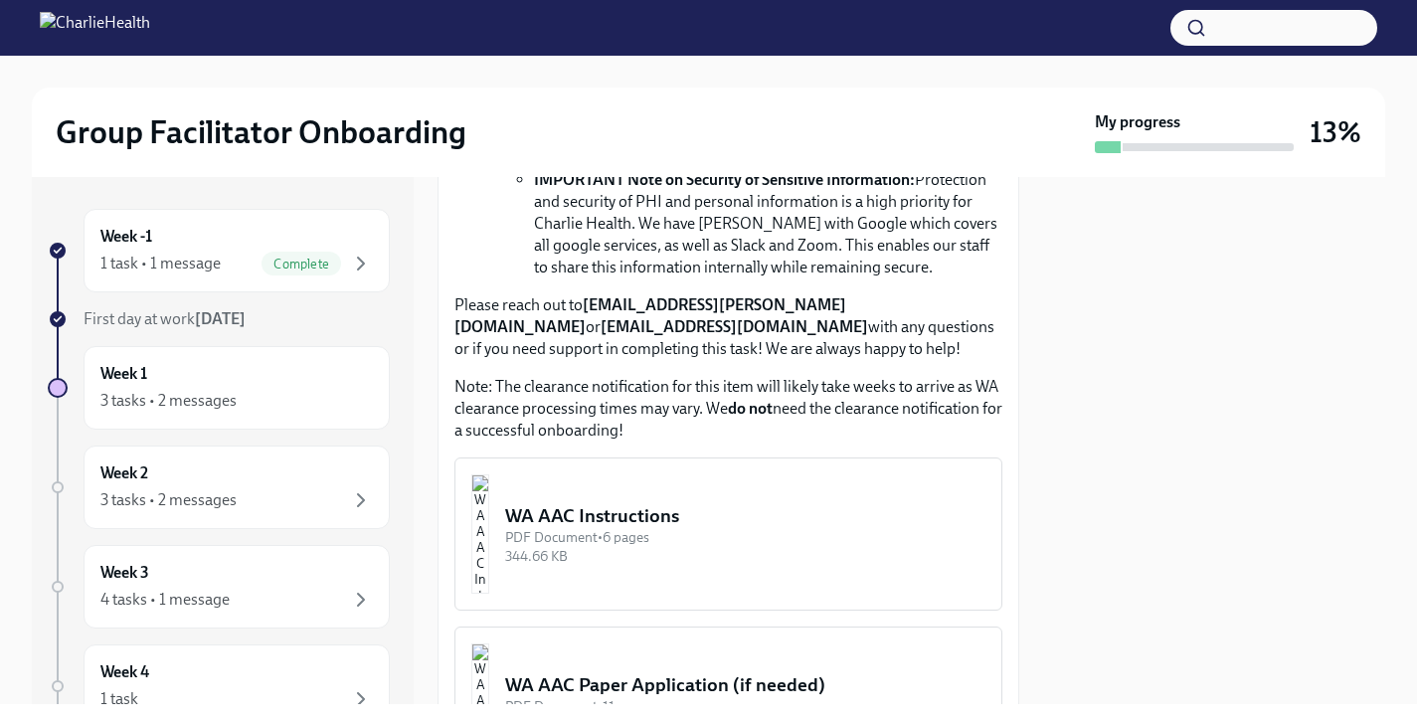
scroll to position [1567, 0]
